Goal: Task Accomplishment & Management: Complete application form

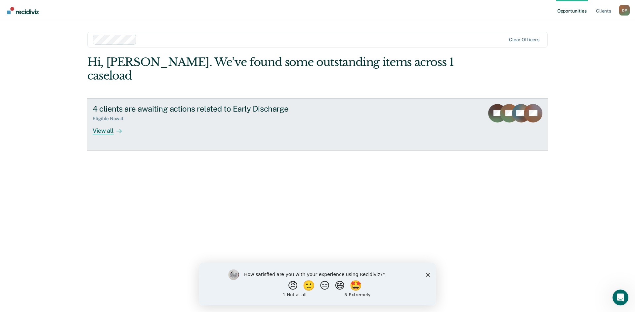
click at [107, 122] on div "View all" at bounding box center [111, 128] width 37 height 13
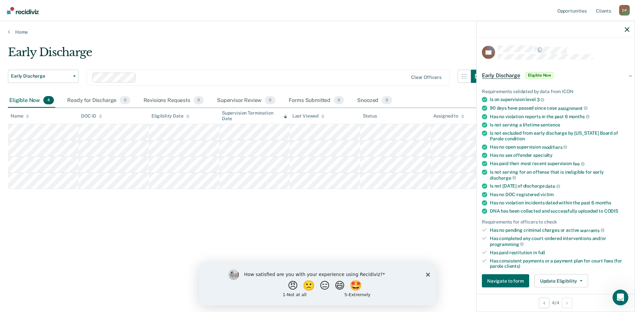
click at [427, 274] on polygon "Close survey" at bounding box center [428, 275] width 4 height 4
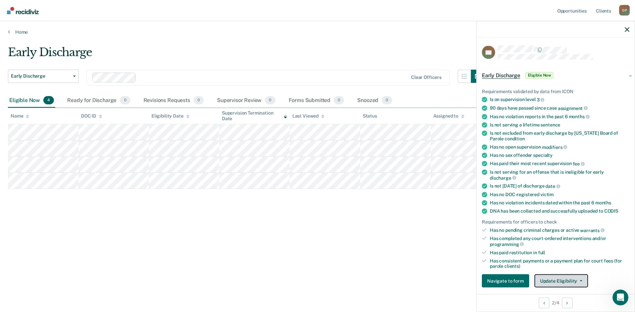
click at [578, 282] on button "Update Eligibility" at bounding box center [561, 281] width 54 height 13
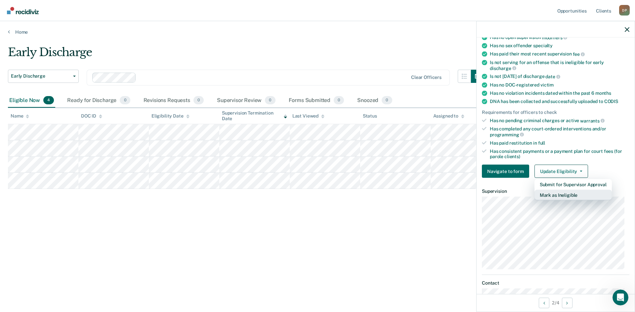
scroll to position [93, 0]
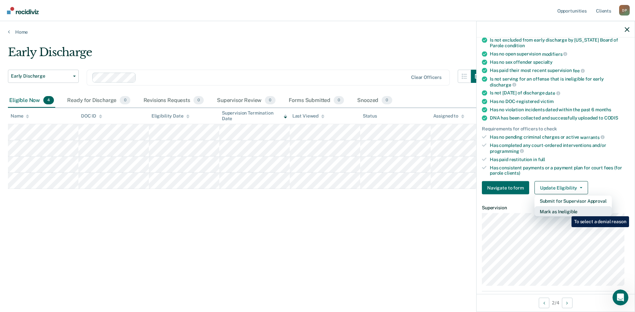
click at [566, 212] on button "Mark as Ineligible" at bounding box center [572, 212] width 77 height 11
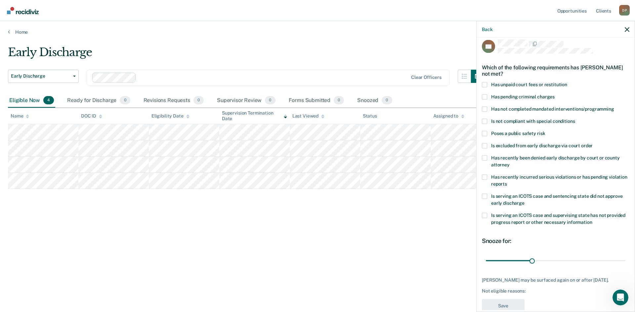
scroll to position [0, 0]
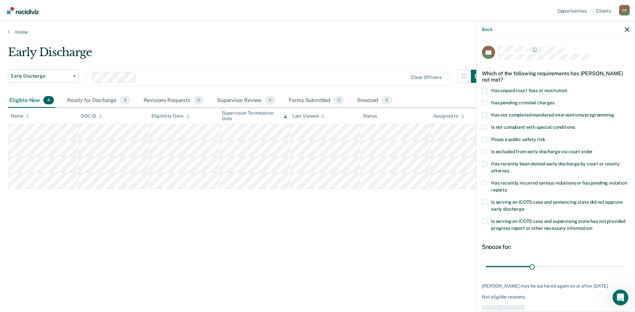
click at [487, 205] on label "Is serving an ICOTS case and sentencing state did not approve early discharge" at bounding box center [555, 207] width 147 height 14
click at [524, 207] on input "Is serving an ICOTS case and sentencing state did not approve early discharge" at bounding box center [524, 207] width 0 height 0
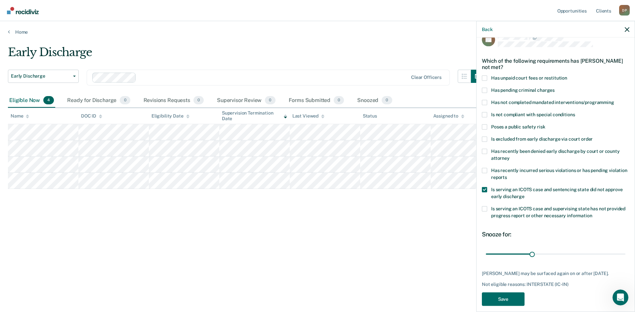
scroll to position [19, 0]
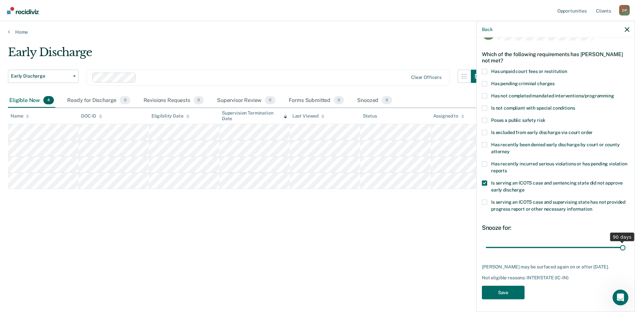
drag, startPoint x: 529, startPoint y: 246, endPoint x: 621, endPoint y: 247, distance: 91.9
type input "90"
click at [621, 247] on input "range" at bounding box center [555, 248] width 139 height 12
click at [510, 291] on button "Save" at bounding box center [503, 293] width 43 height 14
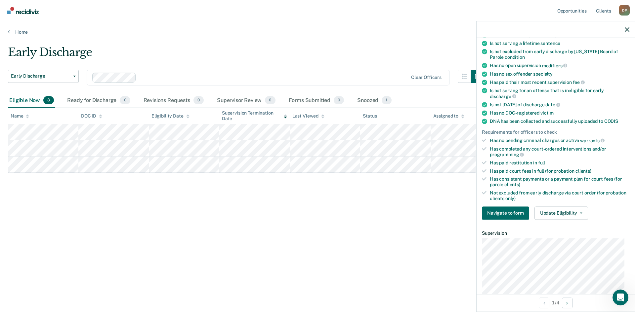
scroll to position [118, 0]
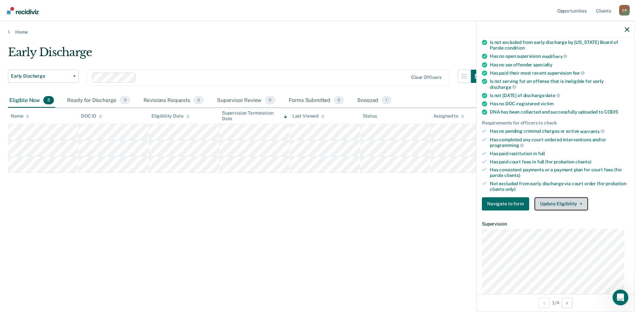
click at [579, 202] on button "Update Eligibility" at bounding box center [561, 203] width 54 height 13
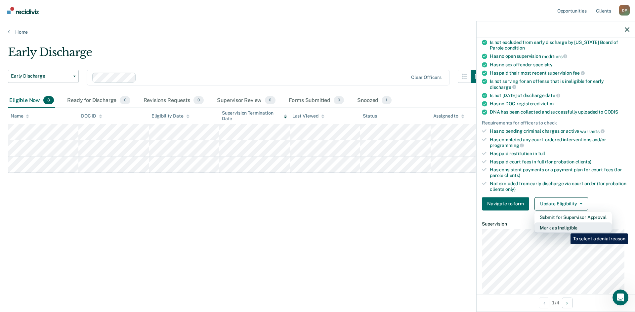
click at [565, 229] on button "Mark as Ineligible" at bounding box center [572, 227] width 77 height 11
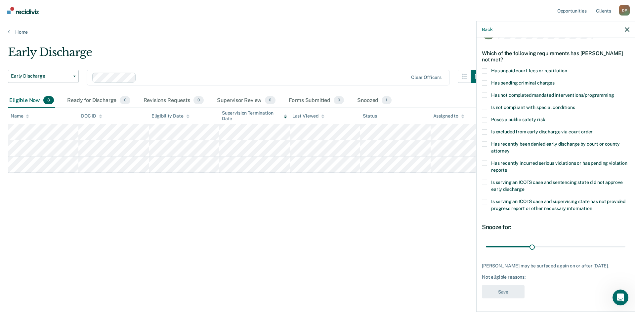
scroll to position [19, 0]
click at [485, 108] on span at bounding box center [484, 107] width 5 height 5
click at [575, 105] on input "Is not compliant with special conditions" at bounding box center [575, 105] width 0 height 0
click at [485, 165] on span at bounding box center [484, 163] width 5 height 5
click at [507, 168] on input "Has recently incurred serious violations or has pending violation reports" at bounding box center [507, 168] width 0 height 0
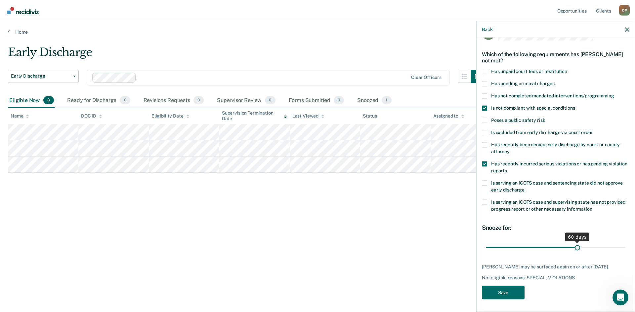
drag, startPoint x: 530, startPoint y: 246, endPoint x: 574, endPoint y: 247, distance: 44.3
type input "60"
click at [574, 247] on input "range" at bounding box center [555, 248] width 139 height 12
click at [485, 107] on span at bounding box center [484, 107] width 5 height 5
click at [575, 105] on input "Is not compliant with special conditions" at bounding box center [575, 105] width 0 height 0
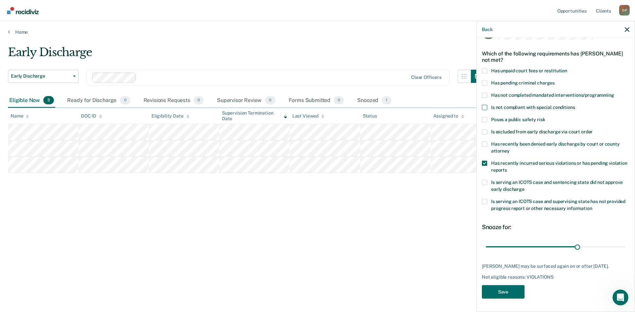
scroll to position [25, 0]
click at [498, 291] on button "Save" at bounding box center [503, 292] width 43 height 14
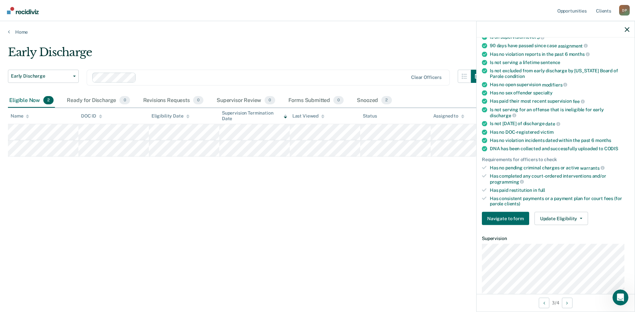
scroll to position [58, 0]
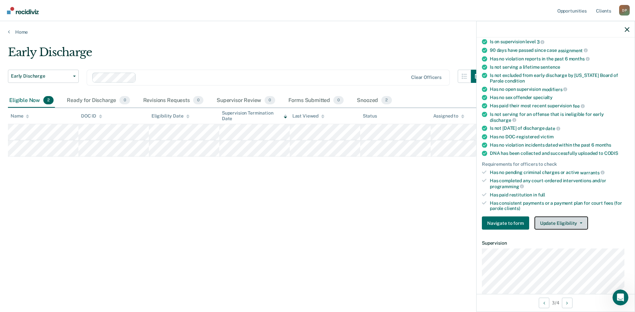
click at [577, 223] on span "button" at bounding box center [579, 223] width 5 height 1
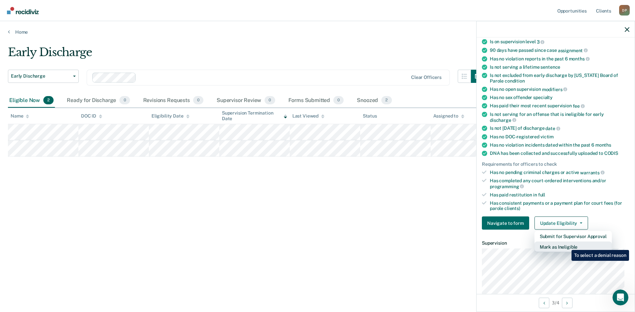
click at [566, 245] on button "Mark as Ineligible" at bounding box center [572, 247] width 77 height 11
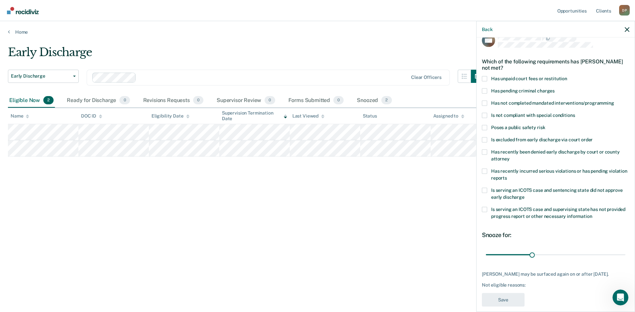
scroll to position [0, 0]
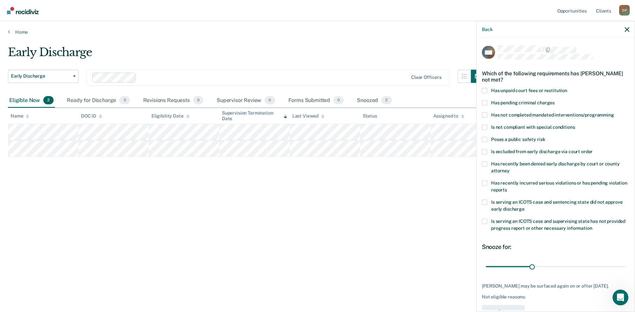
click at [518, 91] on span "Has unpaid court fees or restitution" at bounding box center [529, 90] width 76 height 5
click at [567, 88] on input "Has unpaid court fees or restitution" at bounding box center [567, 88] width 0 height 0
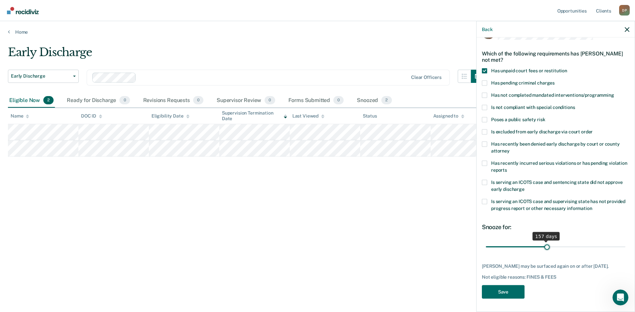
scroll to position [19, 0]
drag, startPoint x: 500, startPoint y: 242, endPoint x: 552, endPoint y: 248, distance: 52.3
type input "180"
click at [552, 248] on input "range" at bounding box center [555, 248] width 139 height 12
click at [506, 292] on button "Save" at bounding box center [503, 293] width 43 height 14
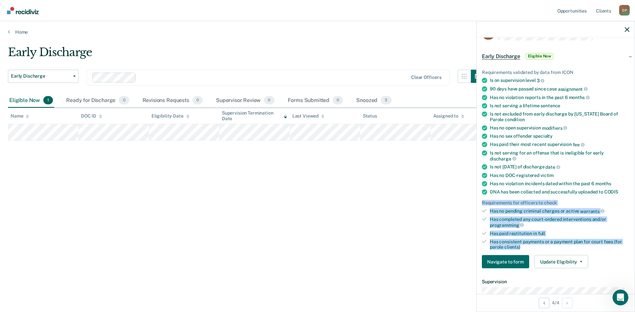
drag, startPoint x: 482, startPoint y: 202, endPoint x: 553, endPoint y: 244, distance: 82.7
click at [553, 244] on ul "Requirements validated by data from ICON Is on supervision level 3 90 days have…" at bounding box center [555, 159] width 147 height 181
click at [560, 227] on ul "Requirements validated by data from ICON Is on supervision level 3 90 days have…" at bounding box center [555, 159] width 147 height 181
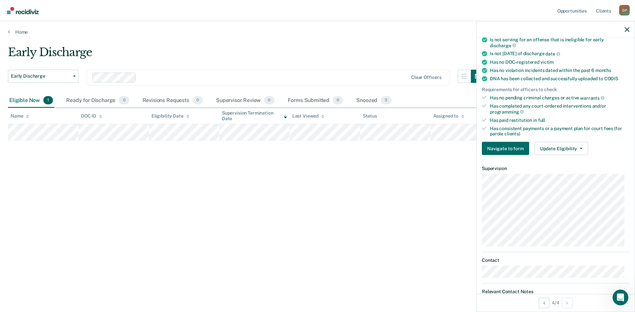
scroll to position [0, 0]
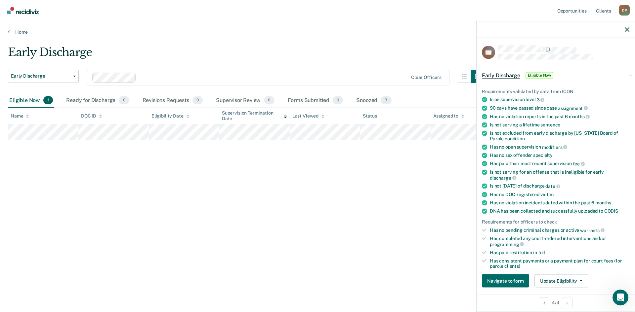
drag, startPoint x: 85, startPoint y: 25, endPoint x: 60, endPoint y: 18, distance: 26.4
click at [85, 25] on div "Home" at bounding box center [317, 28] width 635 height 14
click at [330, 202] on div "Early Discharge Early Discharge Early Discharge Clear officers Eligible Now 1 R…" at bounding box center [317, 154] width 619 height 217
click at [627, 29] on icon "button" at bounding box center [626, 29] width 5 height 5
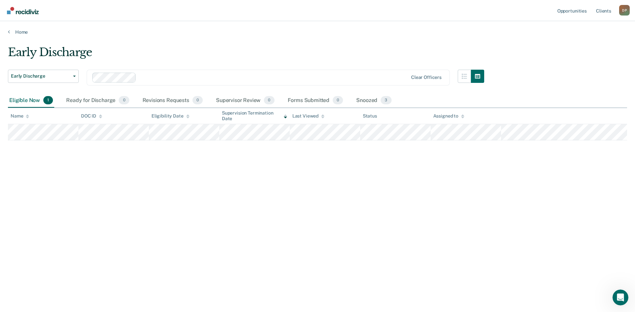
click at [467, 205] on div "Early Discharge Early Discharge Early Discharge Clear officers Eligible Now 1 R…" at bounding box center [317, 154] width 619 height 217
